Goal: Task Accomplishment & Management: Manage account settings

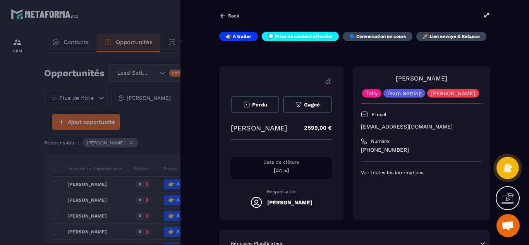
scroll to position [213, 0]
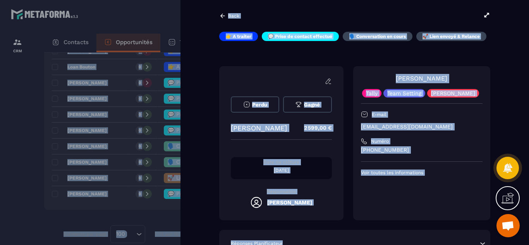
drag, startPoint x: 382, startPoint y: 226, endPoint x: 377, endPoint y: 237, distance: 12.7
click at [379, 245] on html "CRM Contacts Opportunités Tâches Opportunités Lead Setting Créer 38 985,00 € • …" at bounding box center [264, 122] width 529 height 245
click at [367, 203] on div "[PERSON_NAME] Team Setting [PERSON_NAME] E-mail [EMAIL_ADDRESS][DOMAIN_NAME] Nu…" at bounding box center [421, 143] width 137 height 154
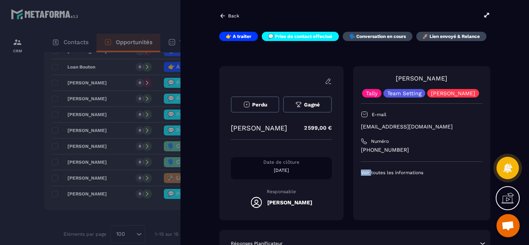
click at [367, 203] on div "[PERSON_NAME] Team Setting [PERSON_NAME] E-mail [EMAIL_ADDRESS][DOMAIN_NAME] Nu…" at bounding box center [421, 143] width 137 height 154
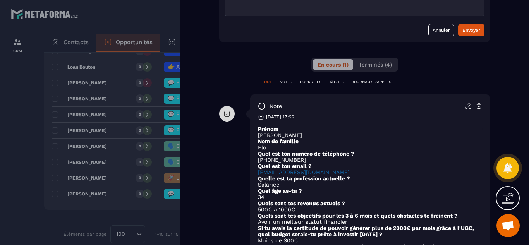
scroll to position [372, 0]
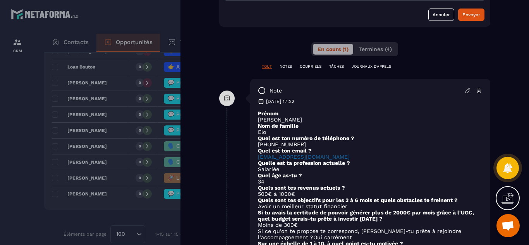
click at [17, 123] on div at bounding box center [264, 122] width 529 height 245
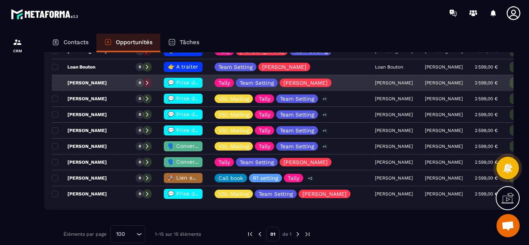
click at [182, 83] on span "💬 Prise de contact effectué" at bounding box center [206, 82] width 77 height 6
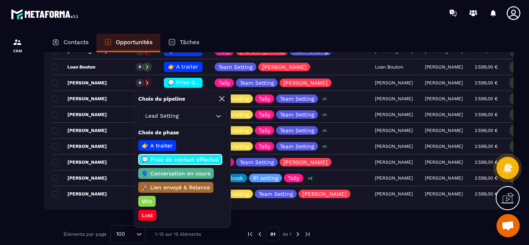
click at [0, 126] on div at bounding box center [17, 146] width 35 height 241
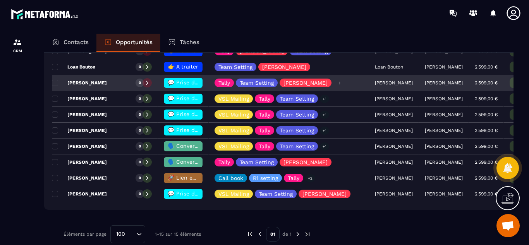
click at [337, 83] on icon at bounding box center [339, 83] width 5 height 5
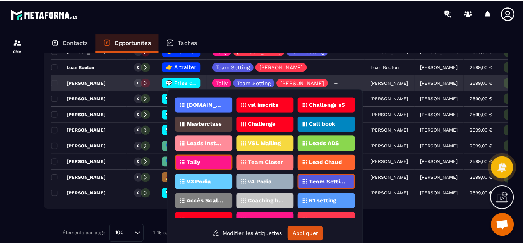
scroll to position [5, 0]
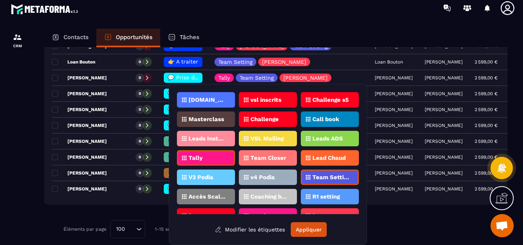
click at [24, 167] on div at bounding box center [17, 141] width 35 height 241
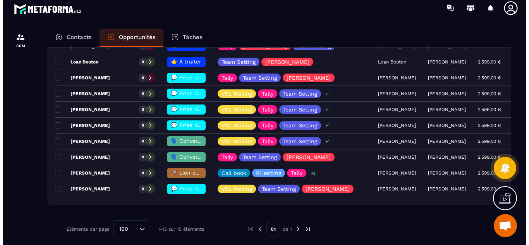
scroll to position [0, 0]
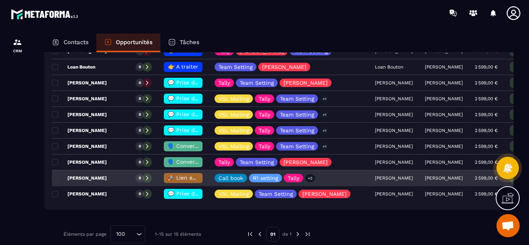
click at [187, 176] on span "🚀 Lien envoyé & Relance" at bounding box center [202, 178] width 68 height 6
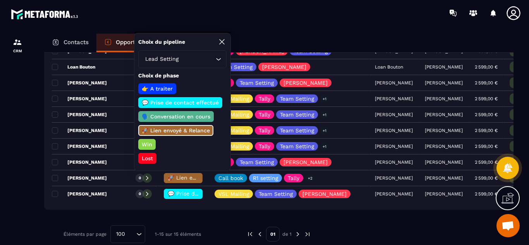
click at [31, 162] on div at bounding box center [17, 146] width 35 height 241
